Goal: Task Accomplishment & Management: Manage account settings

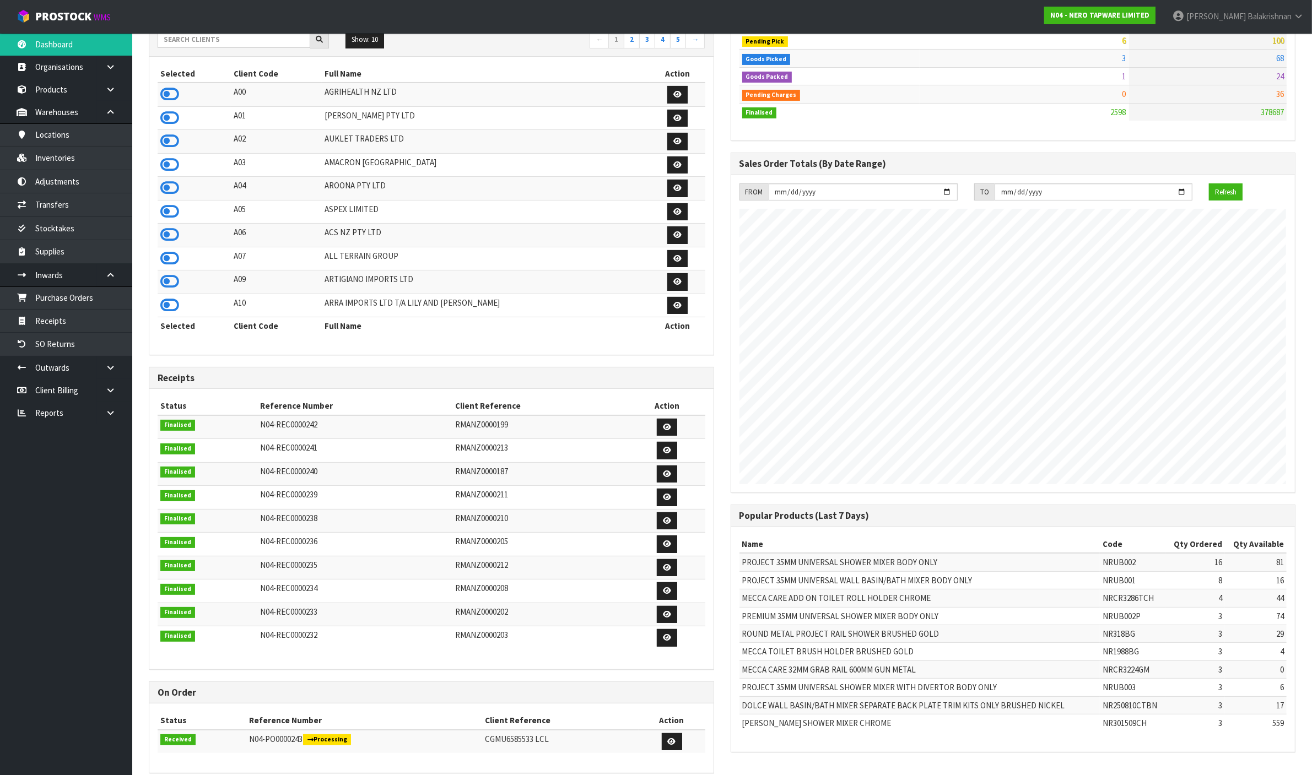
scroll to position [838, 581]
click at [1149, 15] on strong "N04 - NERO TAPWARE LIMITED" at bounding box center [1099, 14] width 99 height 9
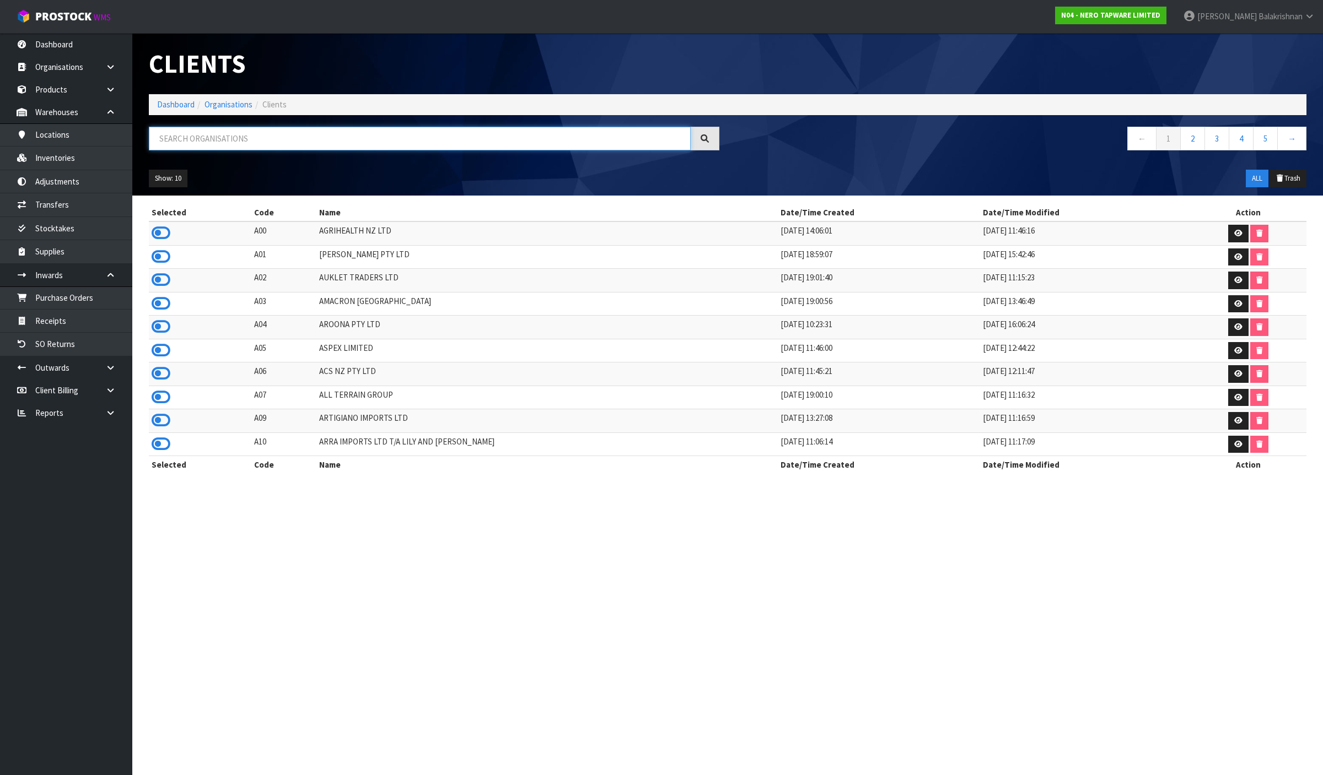
click at [260, 147] on input "text" at bounding box center [420, 139] width 542 height 24
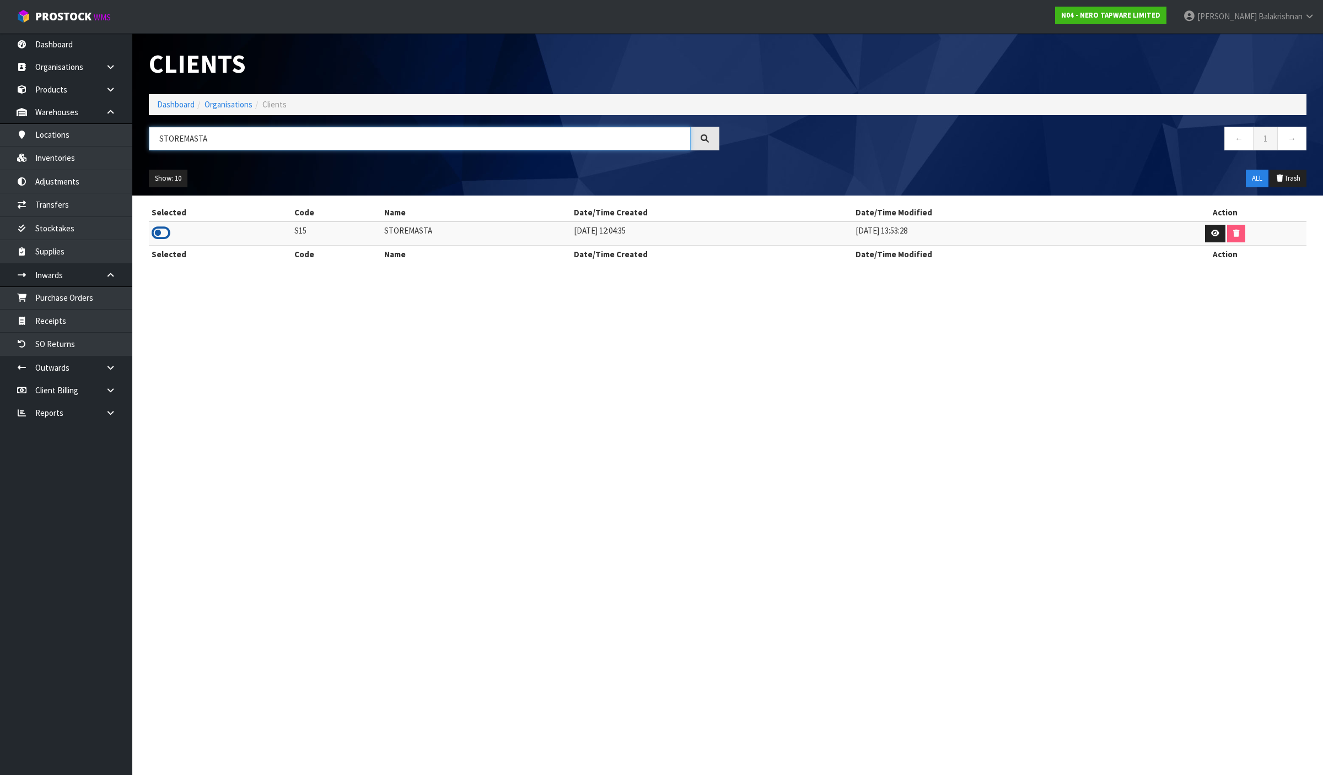
type input "STOREMASTA"
click at [155, 235] on icon at bounding box center [161, 233] width 19 height 17
click at [55, 89] on link "Products" at bounding box center [66, 89] width 132 height 23
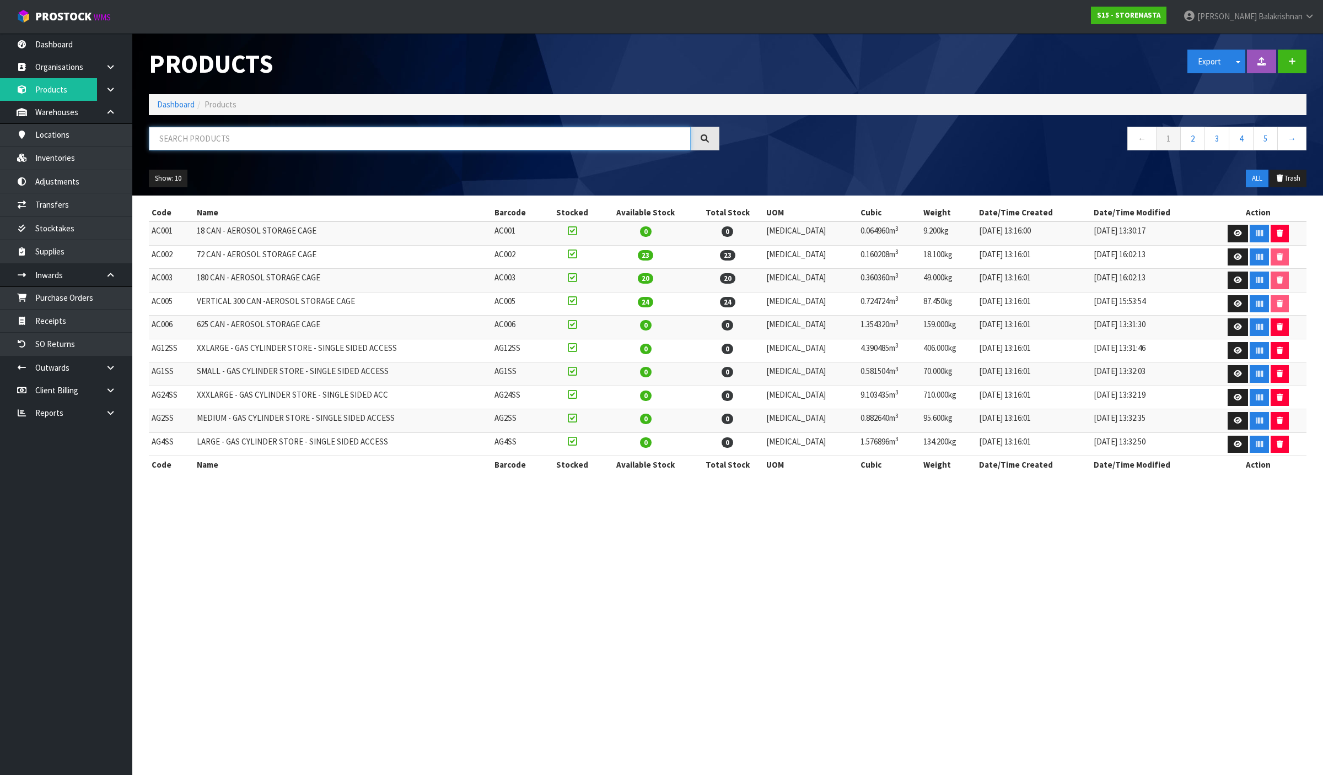
click at [242, 144] on input "text" at bounding box center [420, 139] width 542 height 24
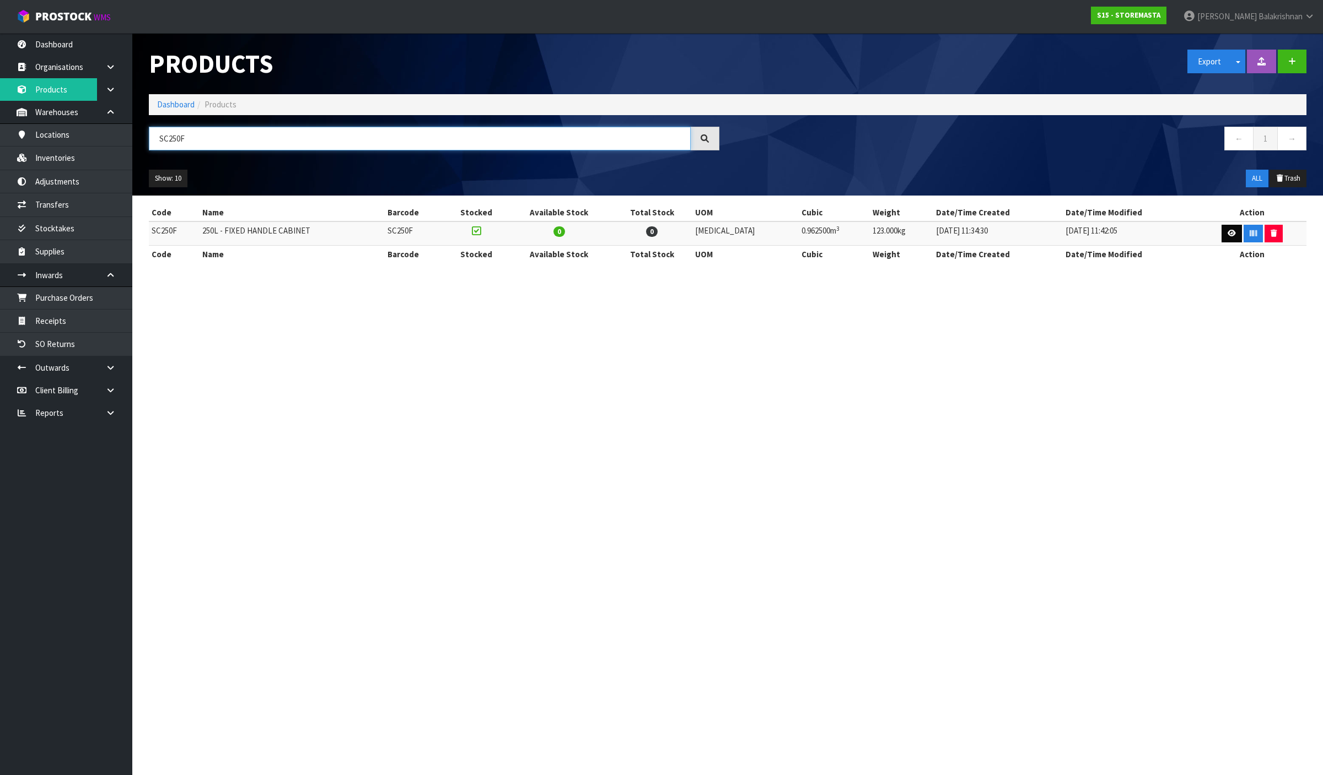
type input "SC250F"
click at [1221, 234] on link at bounding box center [1231, 234] width 20 height 18
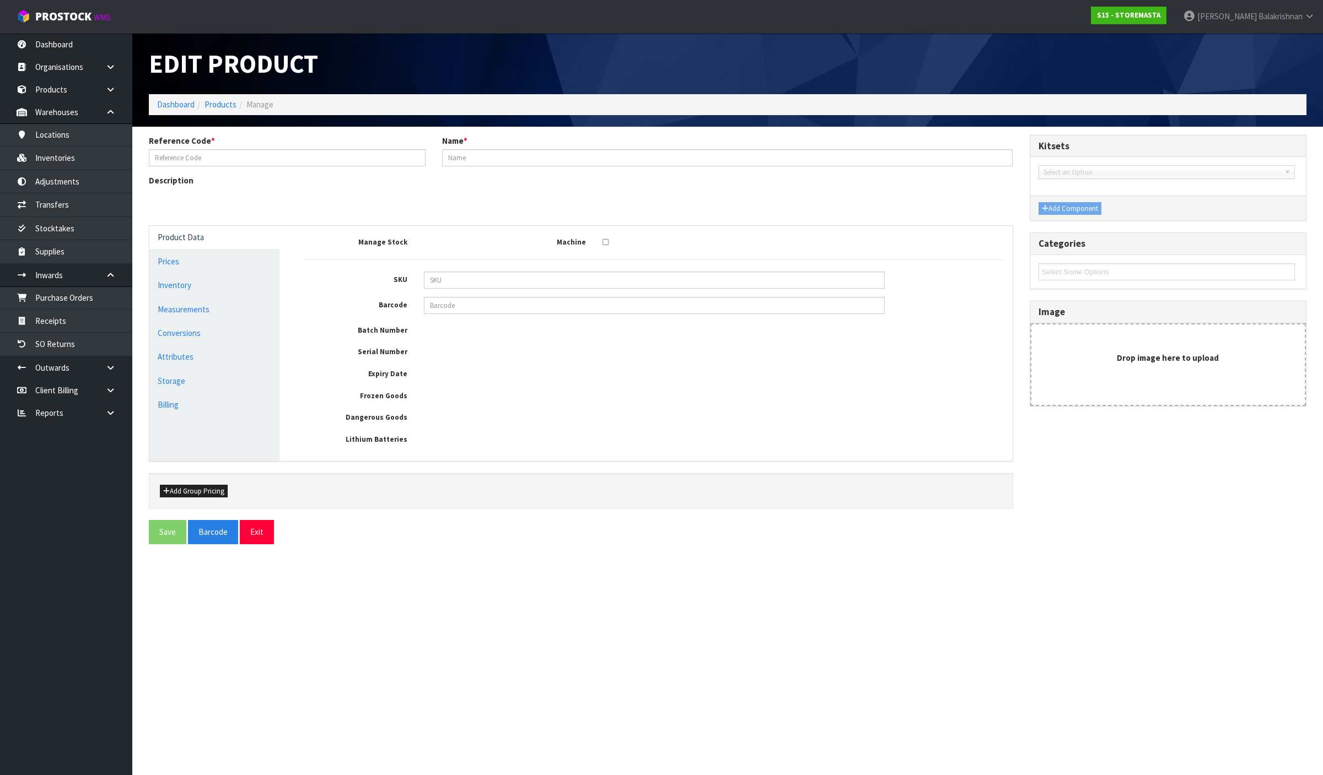
type input "SC250F"
type input "250L - FIXED HANDLE CABINET"
type input "110"
type input "50"
type input "175"
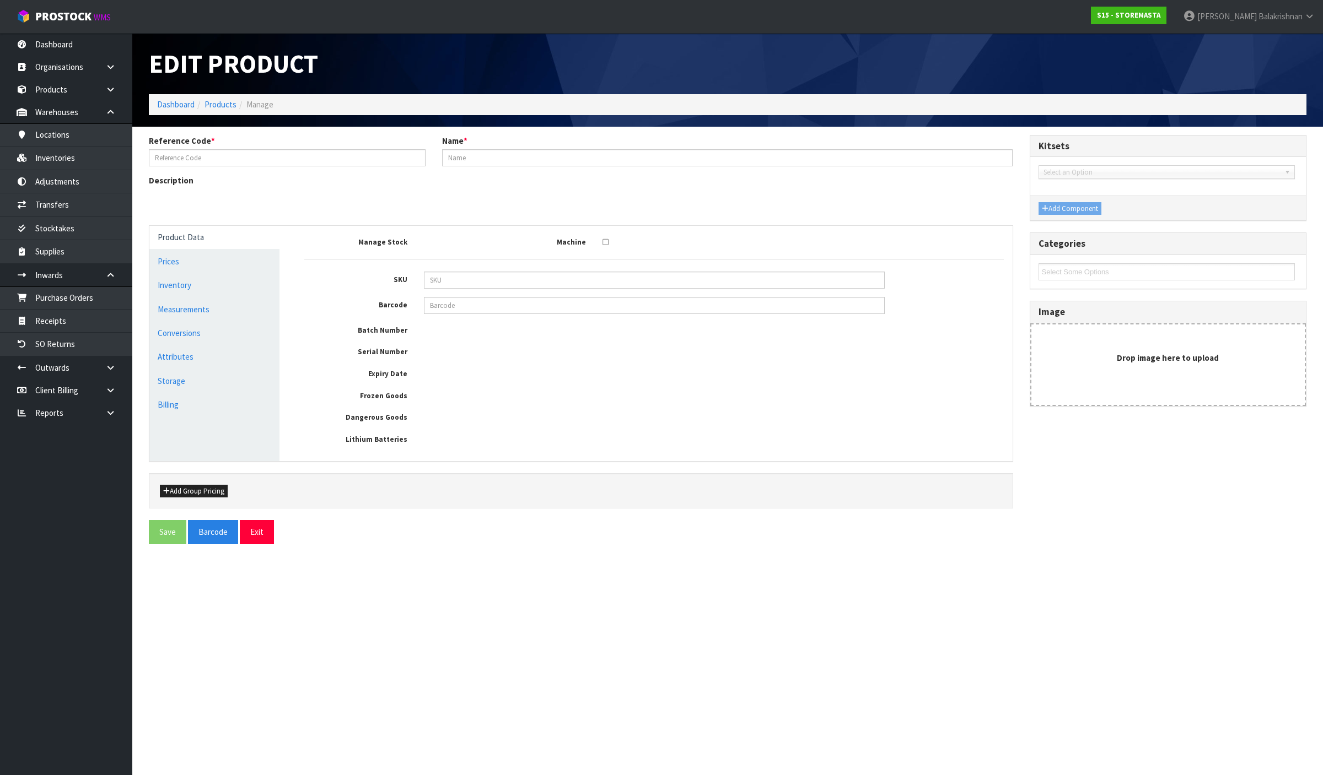
type input "0.9625"
type input "123"
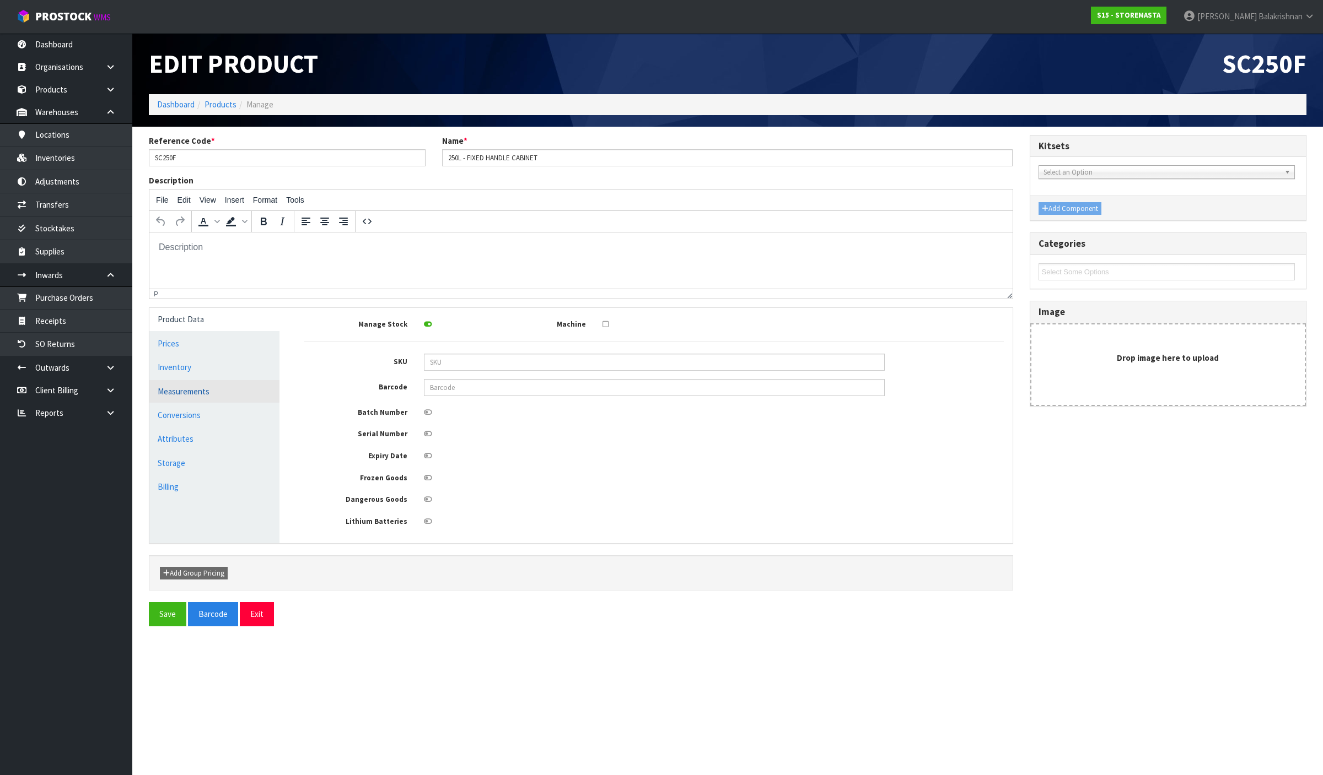
click at [255, 388] on link "Measurements" at bounding box center [214, 391] width 130 height 23
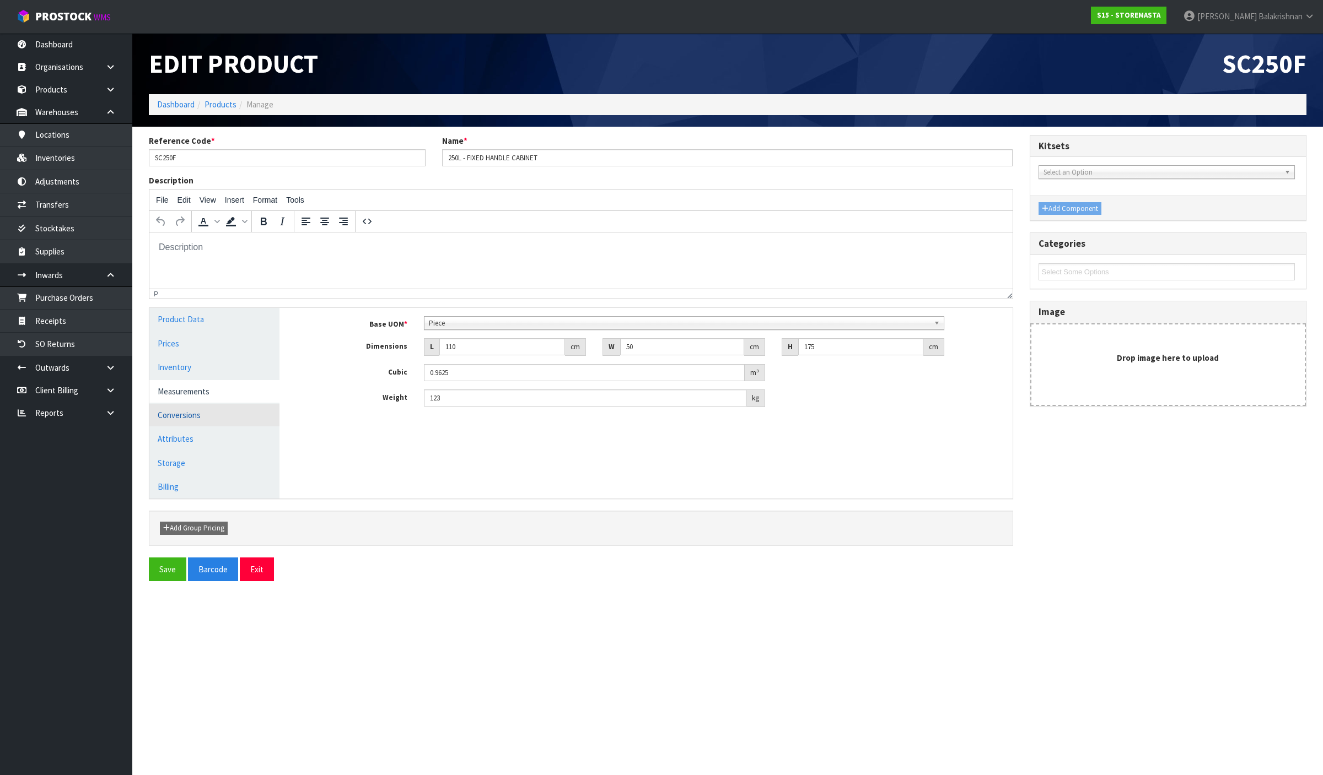
click at [227, 409] on link "Conversions" at bounding box center [214, 415] width 130 height 23
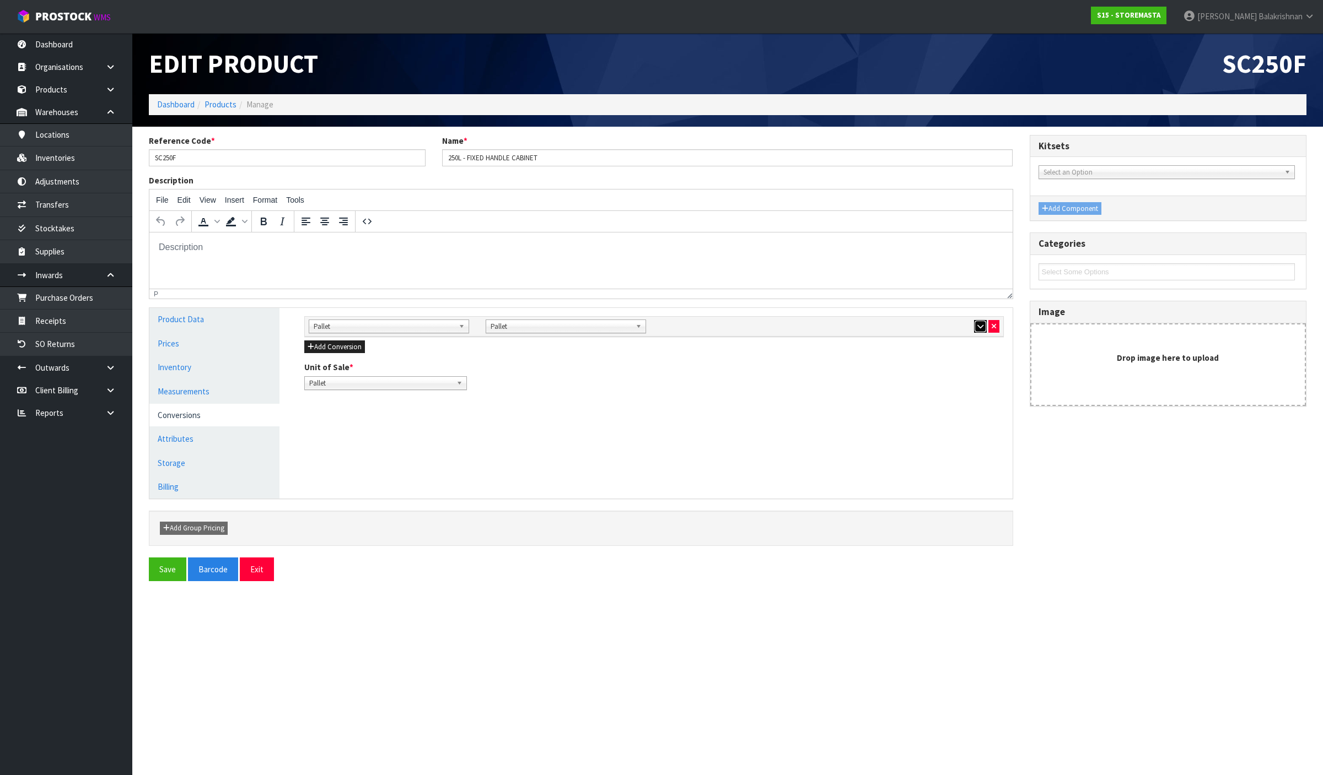
click at [974, 325] on button "button" at bounding box center [980, 326] width 13 height 13
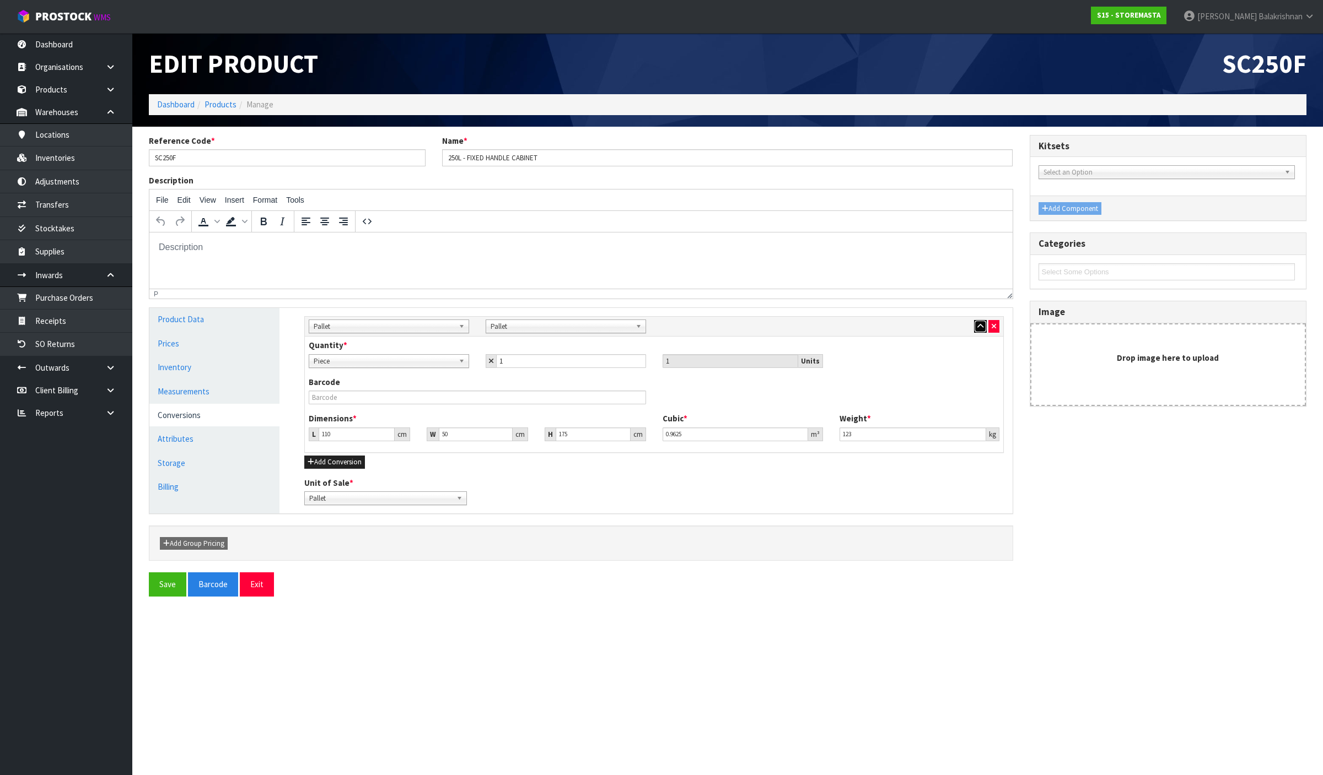
click at [974, 325] on button "button" at bounding box center [980, 326] width 13 height 13
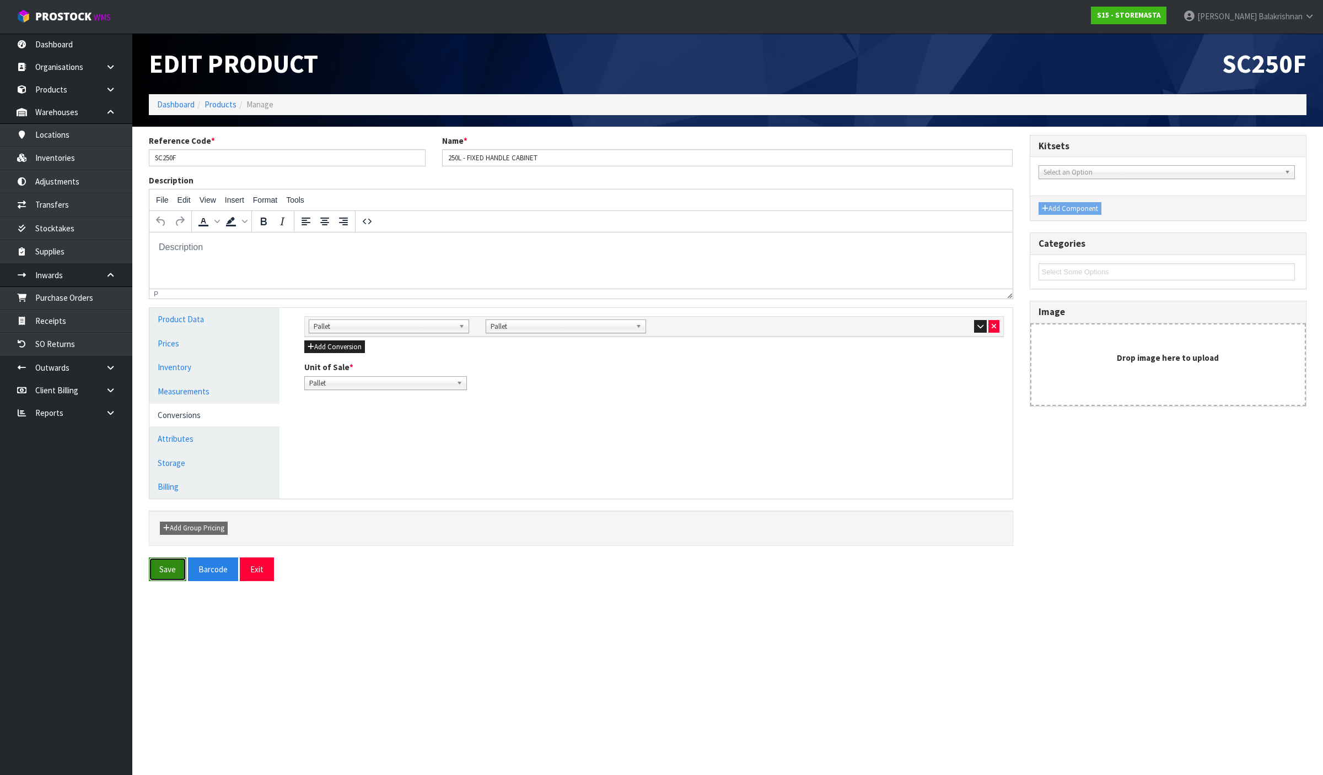
click at [171, 566] on button "Save" at bounding box center [167, 570] width 37 height 24
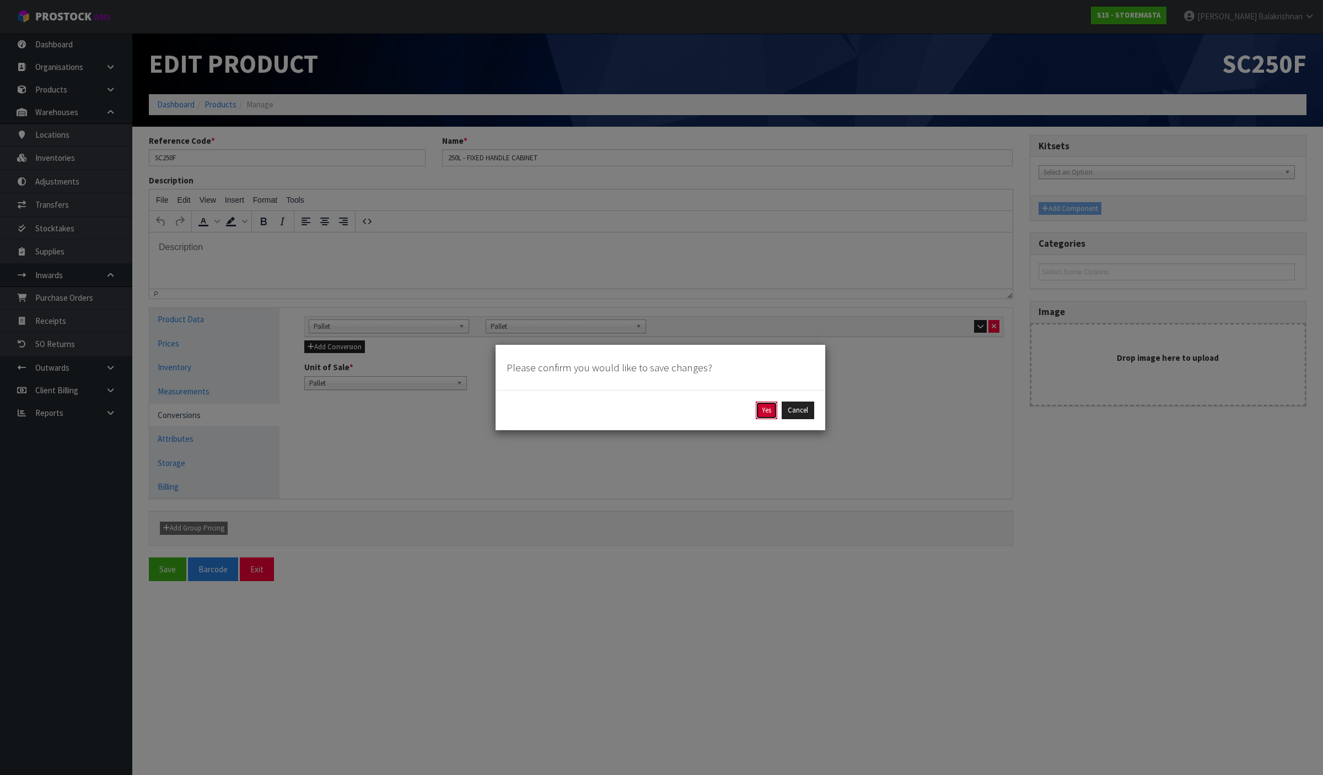
click at [767, 411] on button "Yes" at bounding box center [765, 411] width 21 height 18
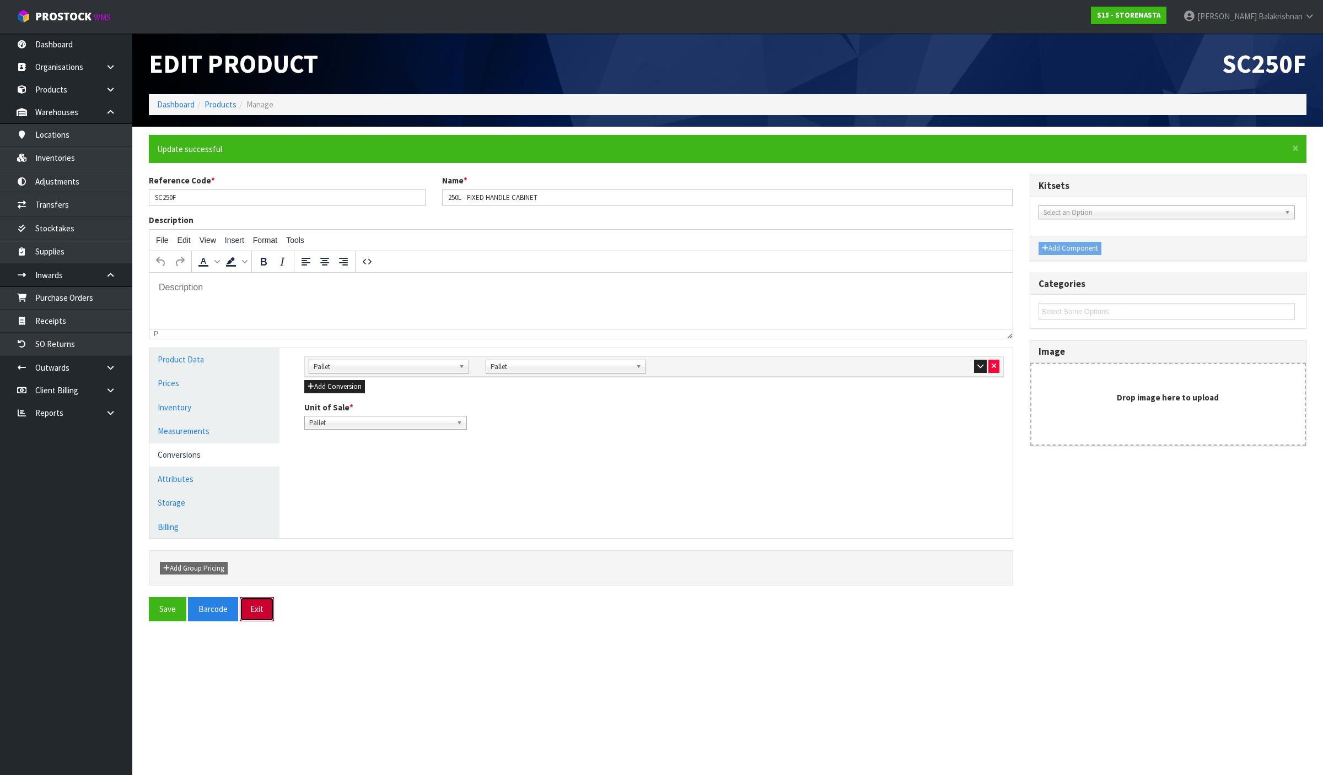
click at [246, 611] on button "Exit" at bounding box center [257, 609] width 34 height 24
